Goal: Obtain resource: Download file/media

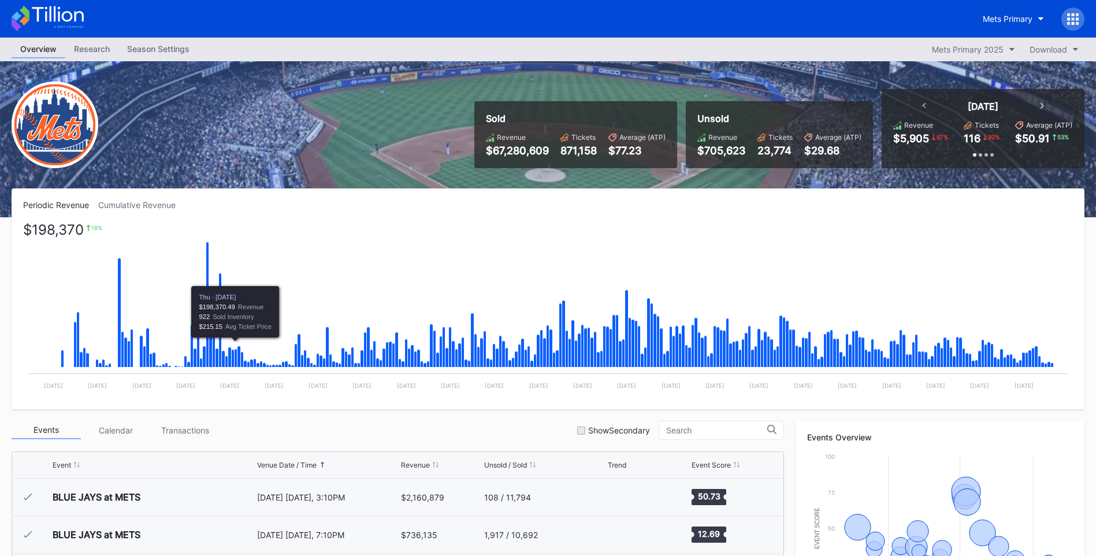
scroll to position [2625, 0]
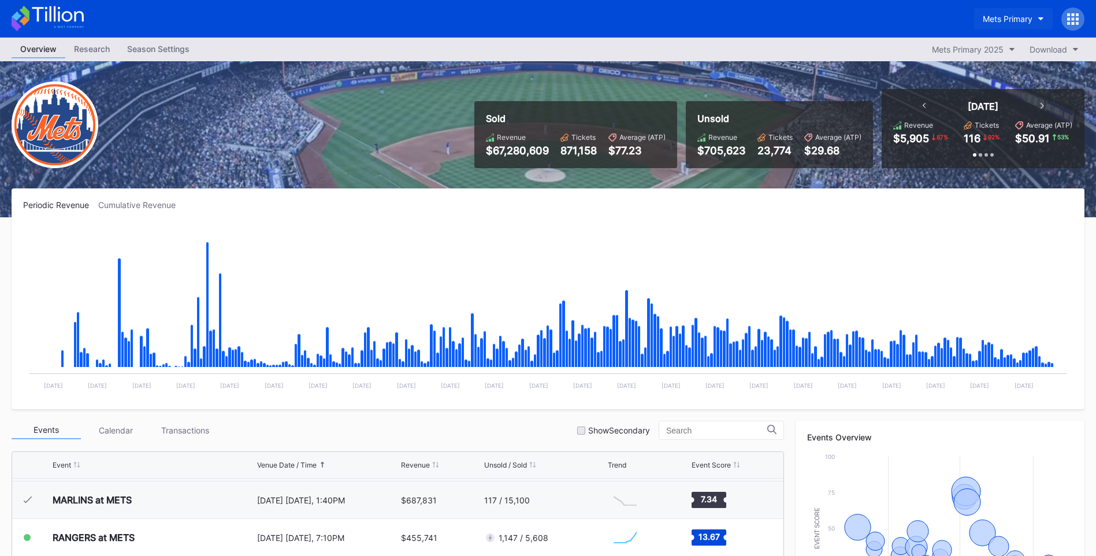
click at [1021, 18] on div "Mets Primary" at bounding box center [1007, 19] width 50 height 10
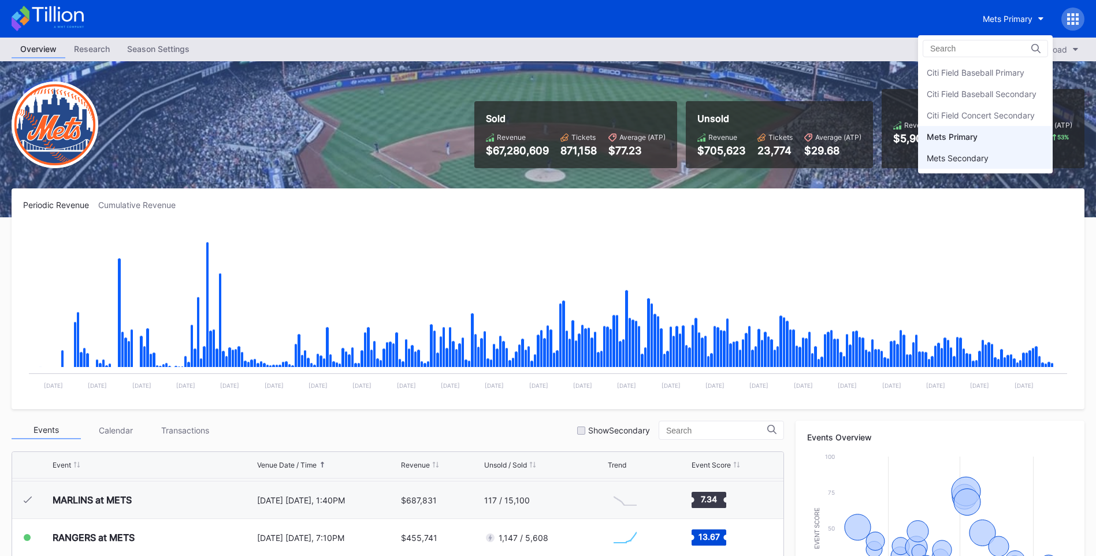
click at [996, 150] on div "Mets Secondary" at bounding box center [985, 157] width 135 height 21
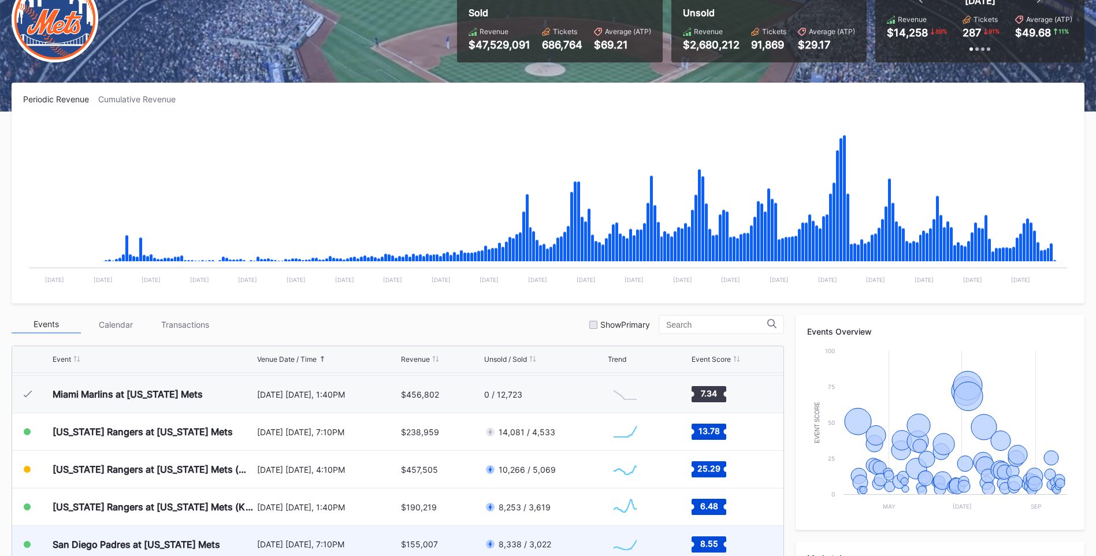
scroll to position [289, 0]
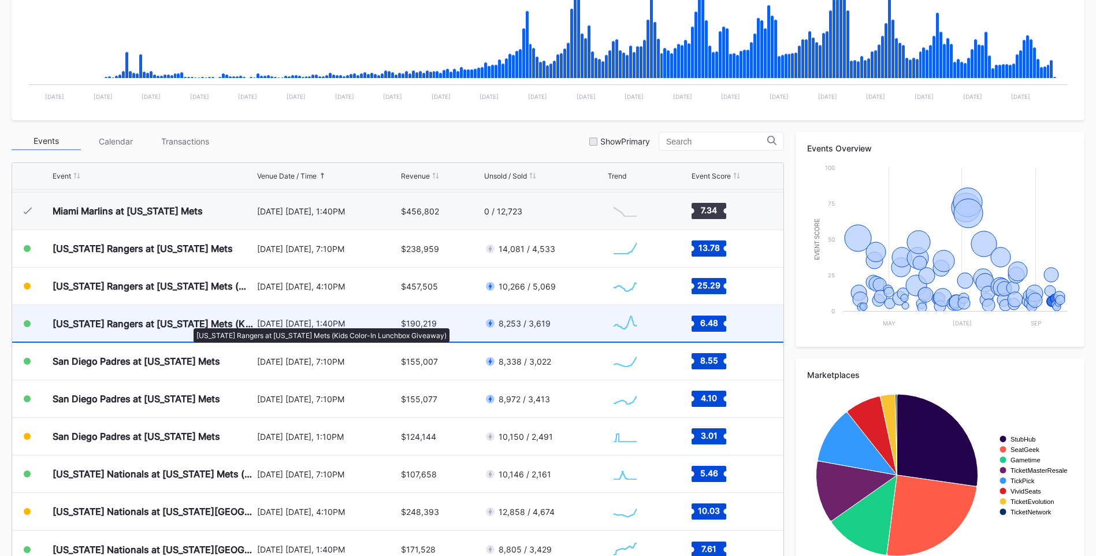
click at [188, 322] on div "[US_STATE] Rangers at [US_STATE] Mets (Kids Color-In Lunchbox Giveaway)" at bounding box center [154, 324] width 202 height 12
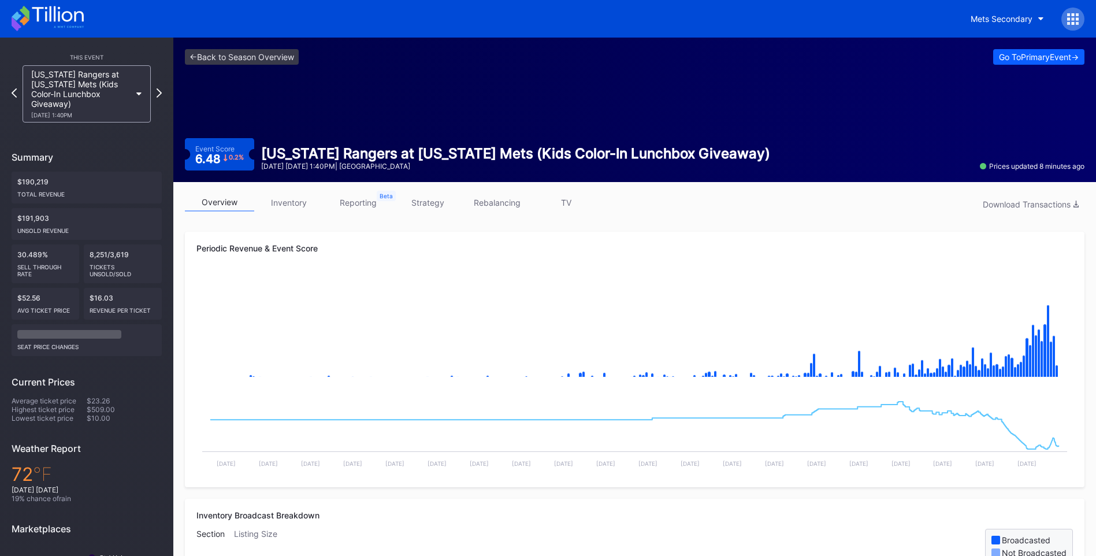
click at [283, 206] on link "inventory" at bounding box center [288, 202] width 69 height 18
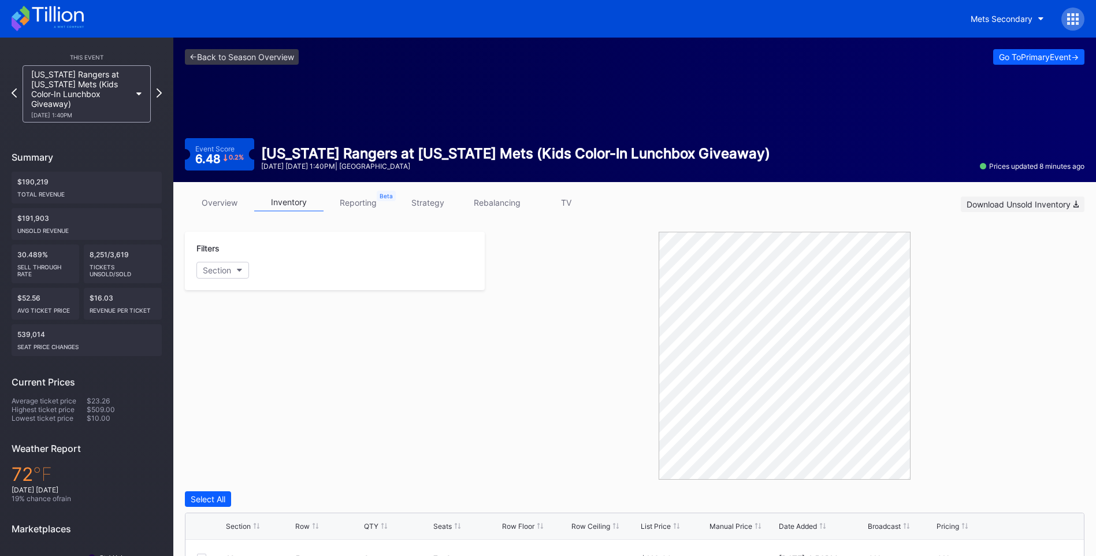
click at [1023, 201] on div "Download Unsold Inventory" at bounding box center [1022, 204] width 112 height 10
drag, startPoint x: 493, startPoint y: 391, endPoint x: 107, endPoint y: 349, distance: 388.1
click at [493, 391] on div at bounding box center [785, 356] width 600 height 248
click at [218, 207] on link "overview" at bounding box center [219, 202] width 69 height 18
